Goal: Task Accomplishment & Management: Manage account settings

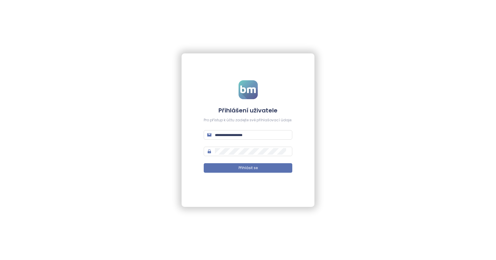
click at [256, 147] on span at bounding box center [248, 151] width 89 height 9
click at [254, 137] on input "text" at bounding box center [252, 135] width 74 height 6
type input "**********"
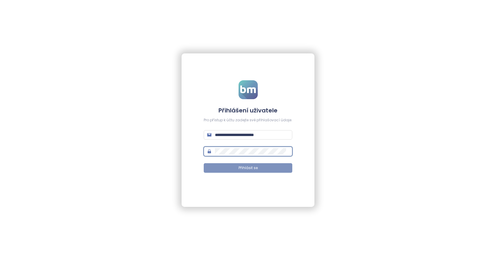
click at [267, 168] on button "Přihlásit se" at bounding box center [248, 167] width 89 height 9
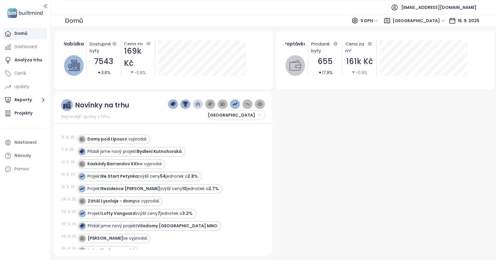
click at [294, 142] on div at bounding box center [383, 174] width 218 height 164
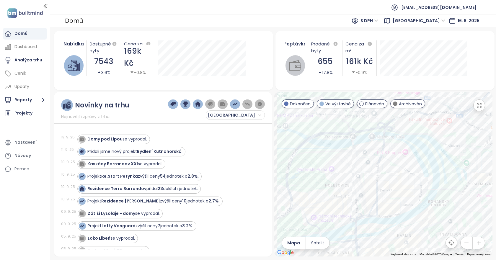
drag, startPoint x: 307, startPoint y: 196, endPoint x: 392, endPoint y: 208, distance: 85.3
click at [392, 208] on div at bounding box center [383, 174] width 218 height 164
